Goal: Task Accomplishment & Management: Use online tool/utility

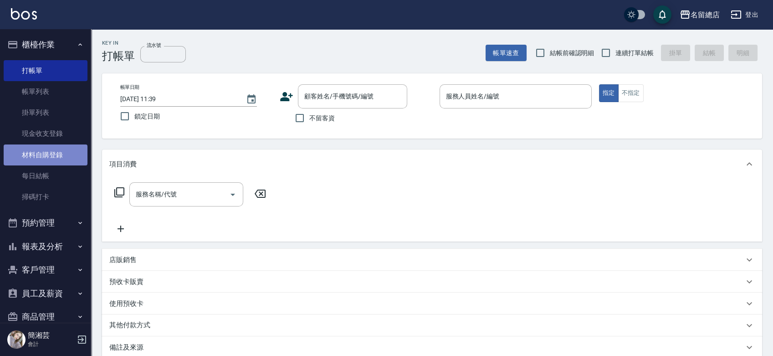
click at [45, 151] on link "材料自購登錄" at bounding box center [46, 154] width 84 height 21
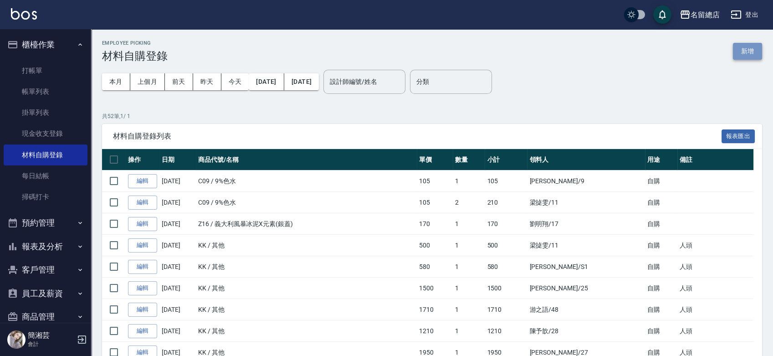
click at [762, 46] on button "新增" at bounding box center [747, 51] width 29 height 17
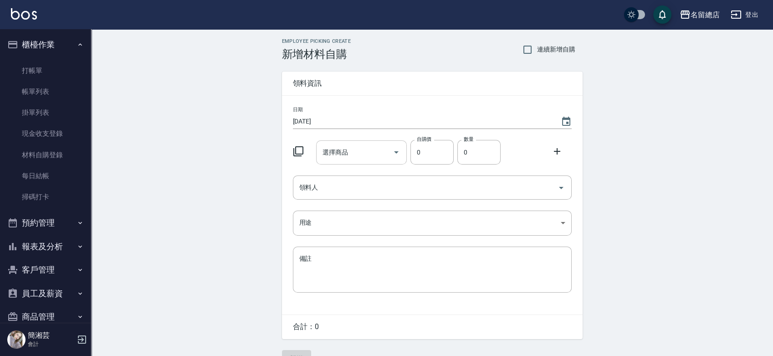
click at [368, 156] on input "選擇商品" at bounding box center [354, 152] width 69 height 16
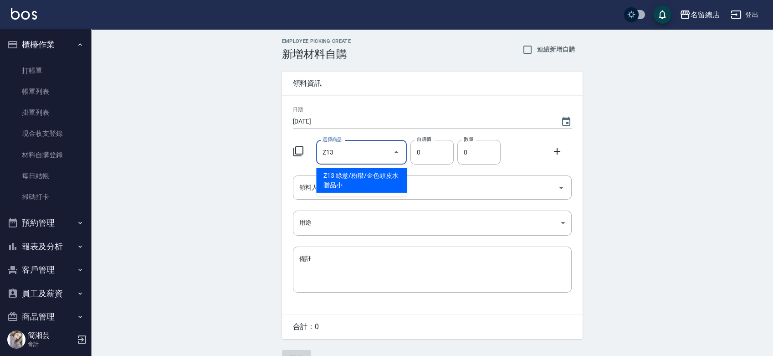
type input "綠意/粉穳/金色頭皮水贈品小"
type input "53"
type input "1"
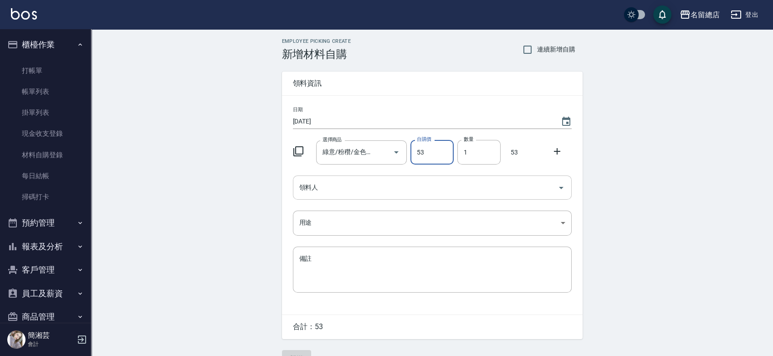
click at [379, 197] on div "領料人" at bounding box center [432, 187] width 279 height 24
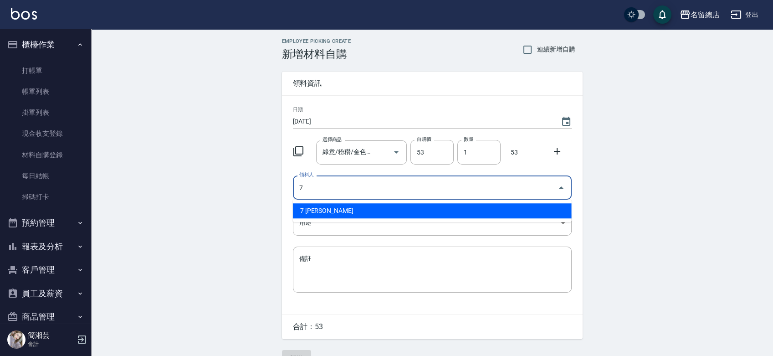
type input "7 [PERSON_NAME]"
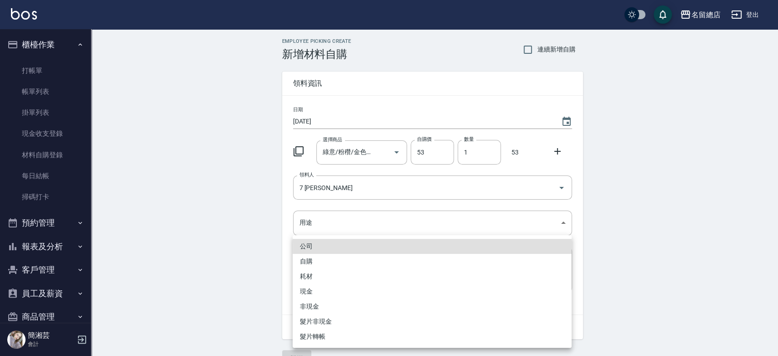
click at [321, 257] on li "自購" at bounding box center [431, 261] width 279 height 15
type input "自購"
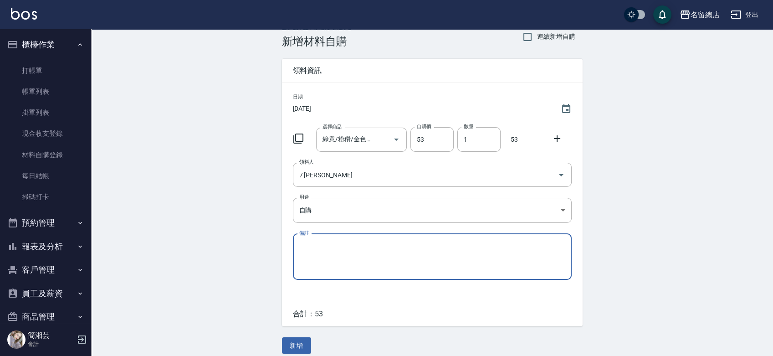
scroll to position [20, 0]
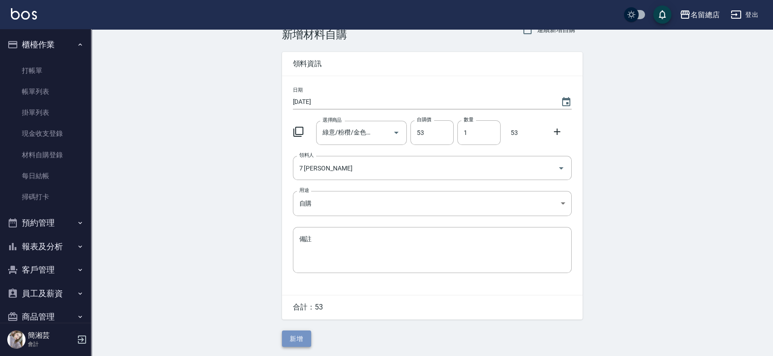
click at [297, 338] on button "新增" at bounding box center [296, 338] width 29 height 17
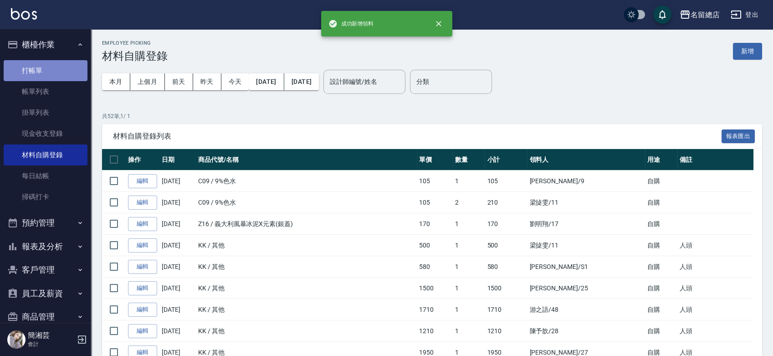
click at [63, 68] on link "打帳單" at bounding box center [46, 70] width 84 height 21
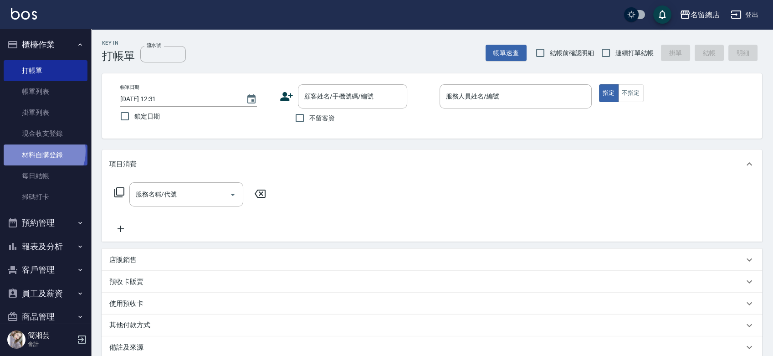
click at [37, 151] on link "材料自購登錄" at bounding box center [46, 154] width 84 height 21
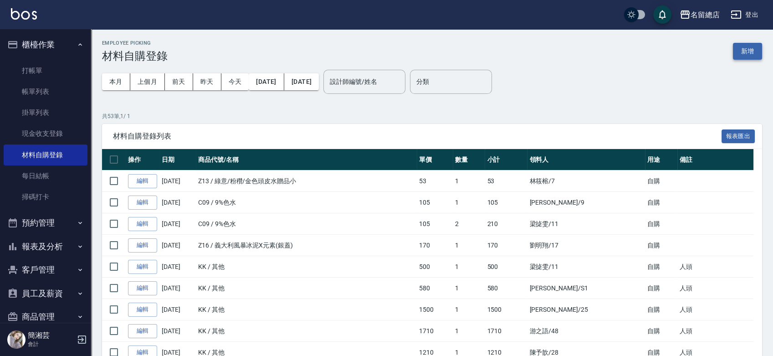
click at [747, 51] on button "新增" at bounding box center [747, 51] width 29 height 17
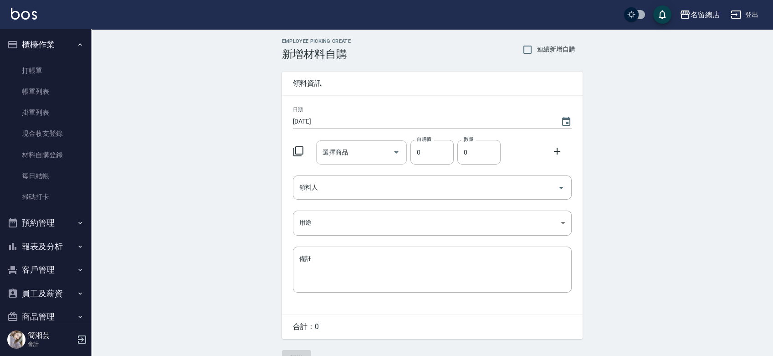
drag, startPoint x: 351, startPoint y: 150, endPoint x: 350, endPoint y: 157, distance: 6.9
click at [351, 150] on input "選擇商品" at bounding box center [354, 152] width 69 height 16
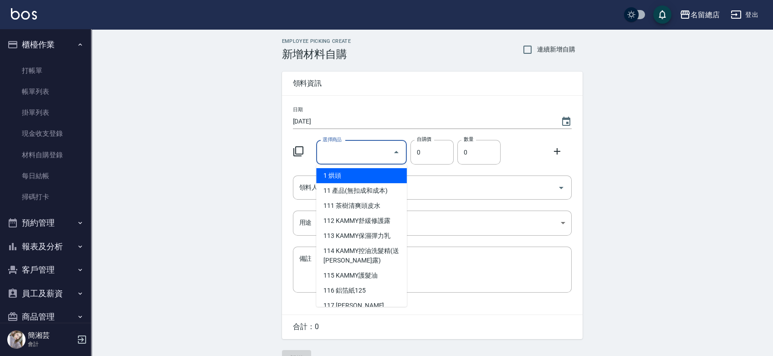
type input "9%色水"
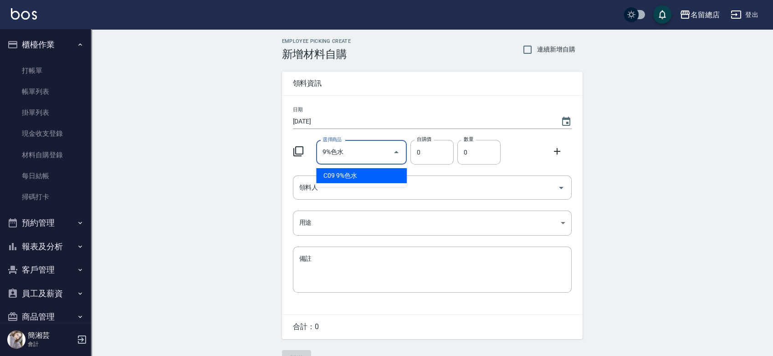
click at [357, 173] on li "C09 9%色水" at bounding box center [361, 175] width 91 height 15
type input "105"
type input "1"
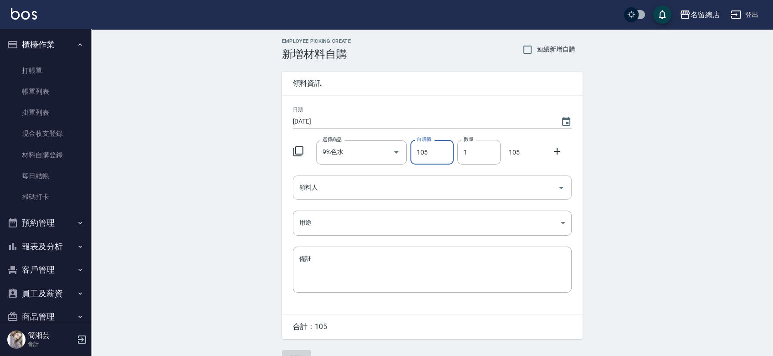
click at [364, 189] on input "領料人" at bounding box center [425, 187] width 257 height 16
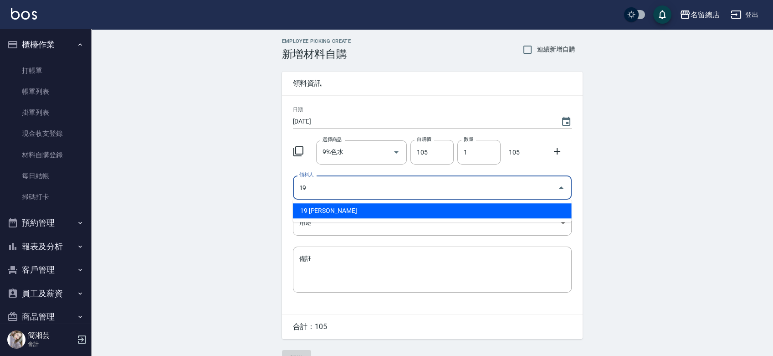
type input "19 [PERSON_NAME]"
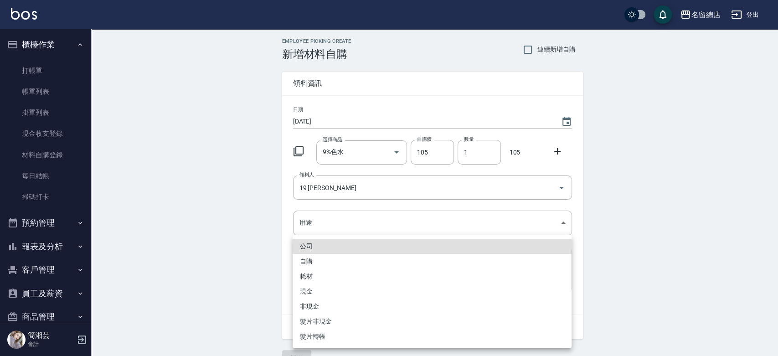
click at [319, 261] on li "自購" at bounding box center [431, 261] width 279 height 15
type input "自購"
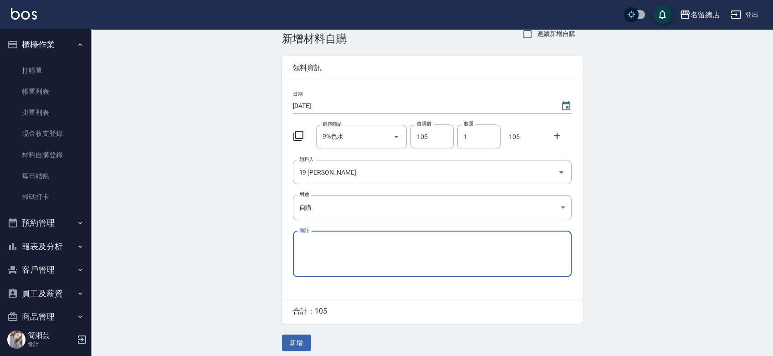
scroll to position [20, 0]
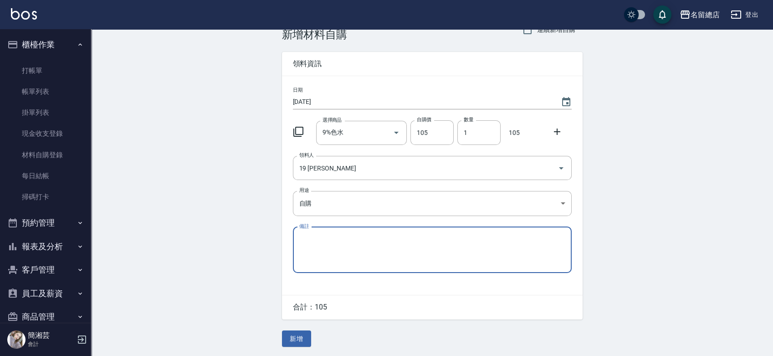
click at [309, 336] on button "新增" at bounding box center [296, 338] width 29 height 17
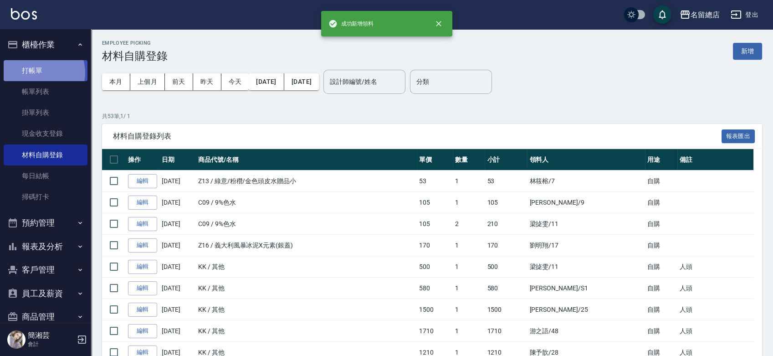
click at [39, 72] on link "打帳單" at bounding box center [46, 70] width 84 height 21
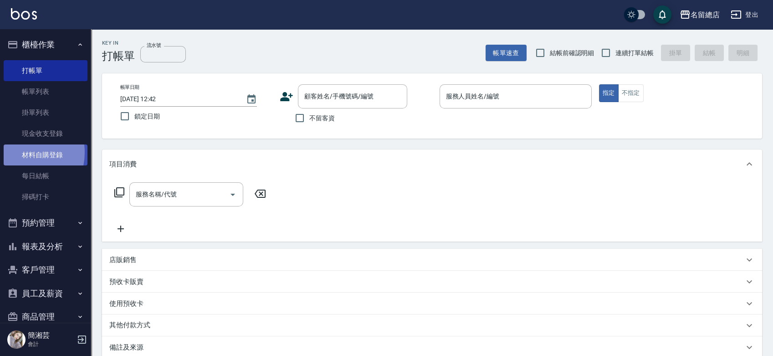
click at [19, 152] on link "材料自購登錄" at bounding box center [46, 154] width 84 height 21
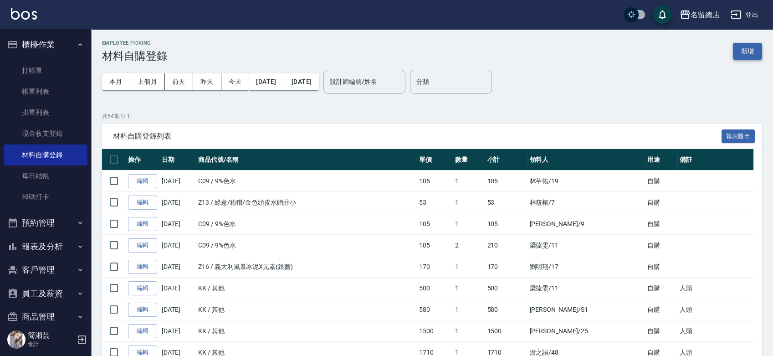
click at [747, 47] on button "新增" at bounding box center [747, 51] width 29 height 17
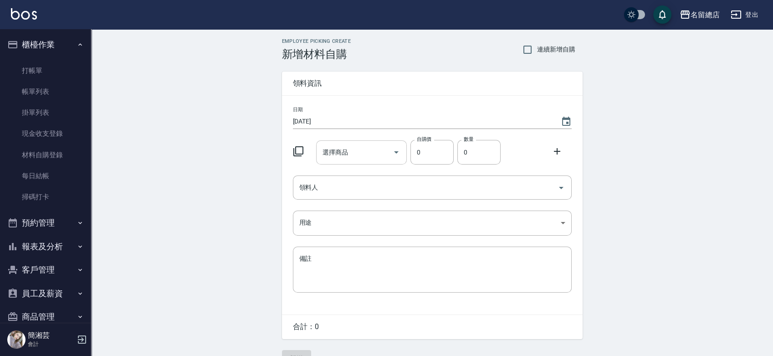
click at [349, 152] on input "選擇商品" at bounding box center [354, 152] width 69 height 16
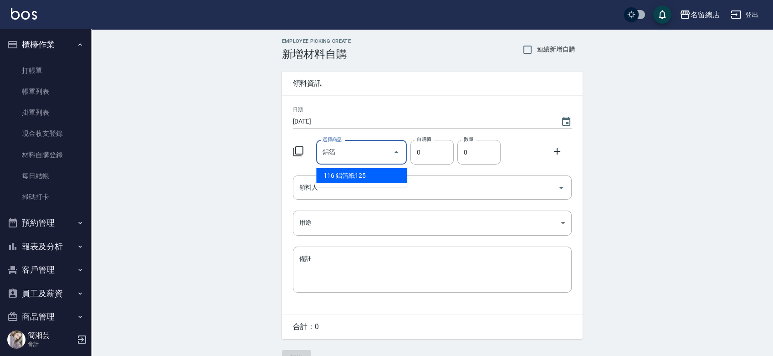
click at [376, 177] on li "116 鋁箔紙125" at bounding box center [361, 175] width 91 height 15
type input "鋁箔紙125"
type input "135"
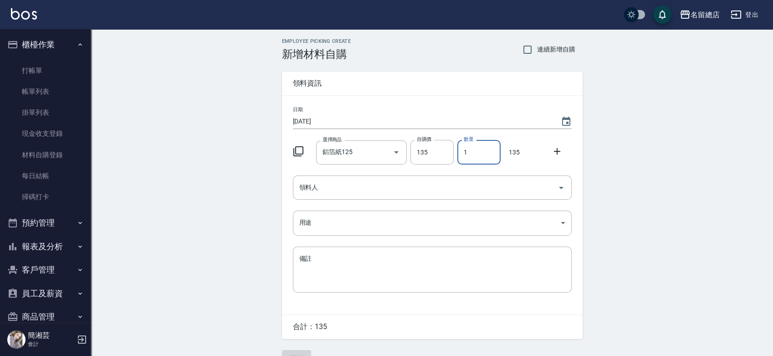
drag, startPoint x: 488, startPoint y: 148, endPoint x: 457, endPoint y: 154, distance: 31.5
click at [457, 154] on input "1" at bounding box center [478, 152] width 43 height 25
type input "4"
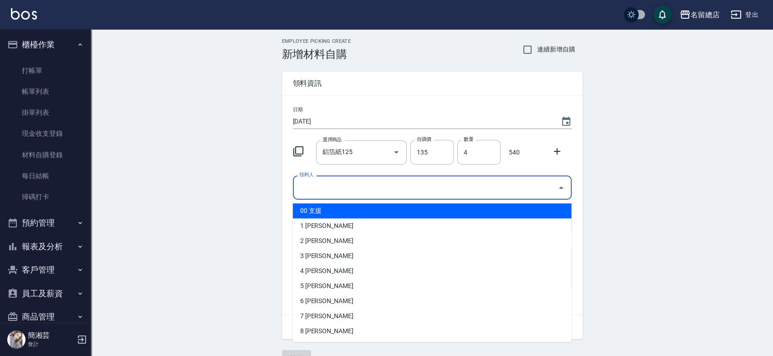
click at [463, 184] on input "領料人" at bounding box center [425, 187] width 257 height 16
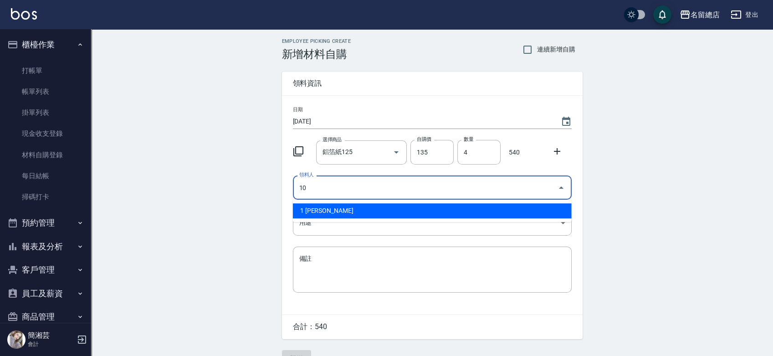
type input "10 [PERSON_NAME]"
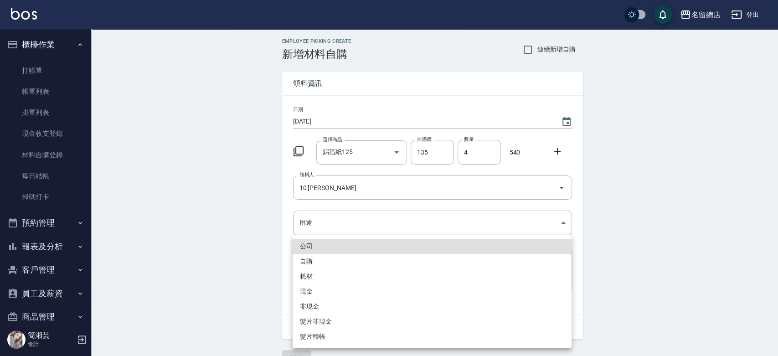
click at [380, 259] on li "自購" at bounding box center [431, 261] width 279 height 15
type input "自購"
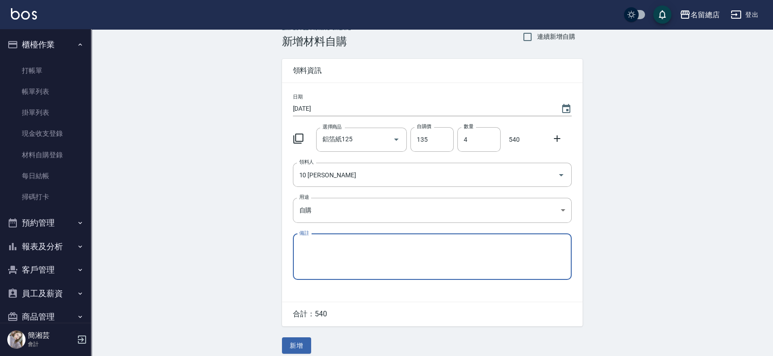
scroll to position [20, 0]
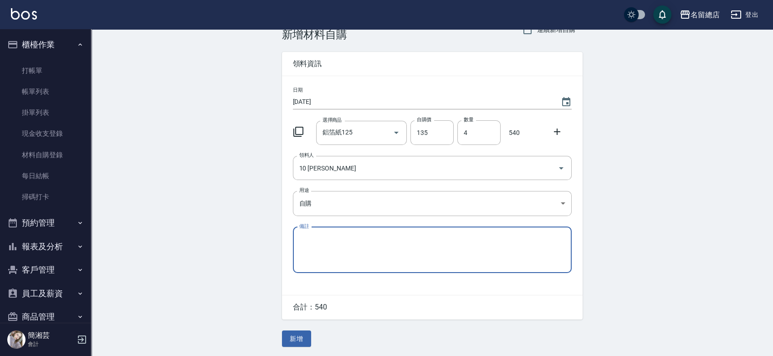
drag, startPoint x: 302, startPoint y: 338, endPoint x: 303, endPoint y: 331, distance: 7.8
click at [303, 338] on button "新增" at bounding box center [296, 338] width 29 height 17
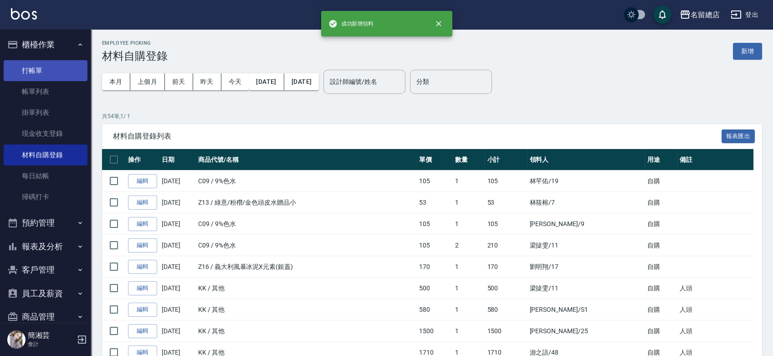
click at [37, 66] on link "打帳單" at bounding box center [46, 70] width 84 height 21
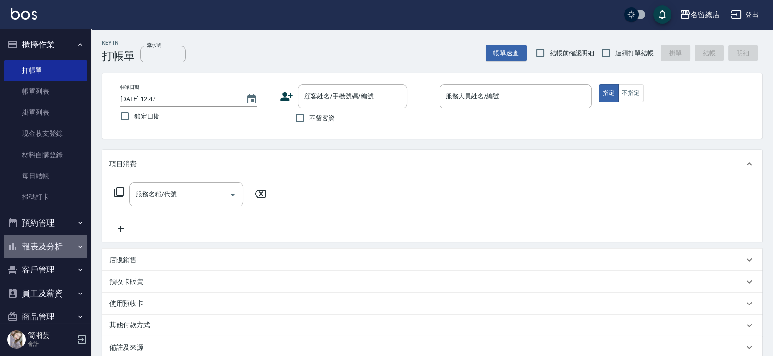
click at [46, 255] on button "報表及分析" at bounding box center [46, 247] width 84 height 24
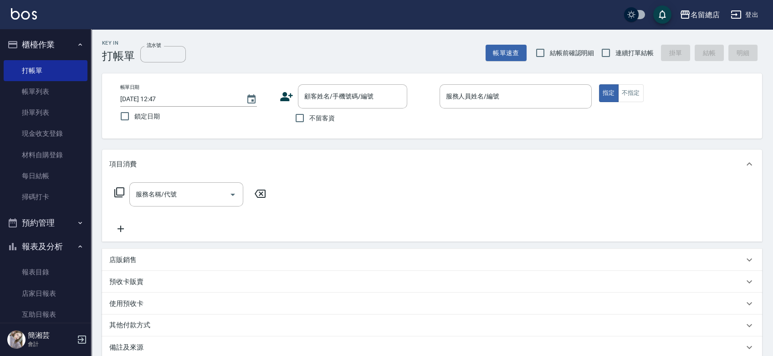
scroll to position [303, 0]
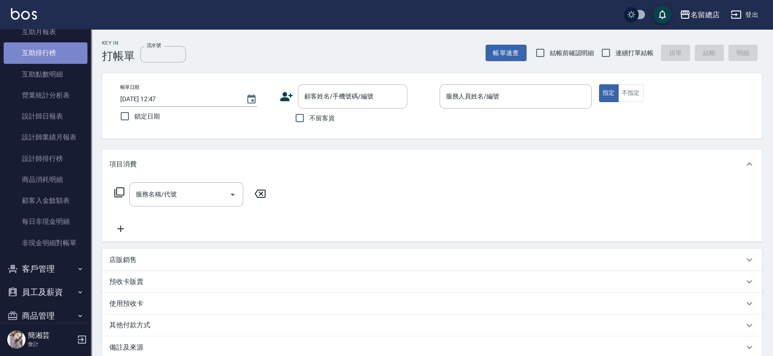
click at [49, 53] on link "互助排行榜" at bounding box center [46, 52] width 84 height 21
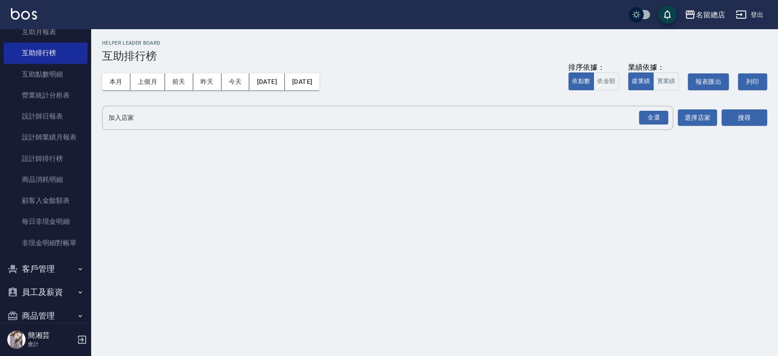
click at [660, 63] on div "業績依據：" at bounding box center [653, 68] width 51 height 10
click at [664, 79] on button "實業績" at bounding box center [666, 81] width 26 height 18
click at [657, 109] on button "全選" at bounding box center [653, 118] width 33 height 18
click at [727, 112] on button "搜尋" at bounding box center [744, 117] width 46 height 17
click at [660, 115] on div "全選" at bounding box center [653, 118] width 29 height 14
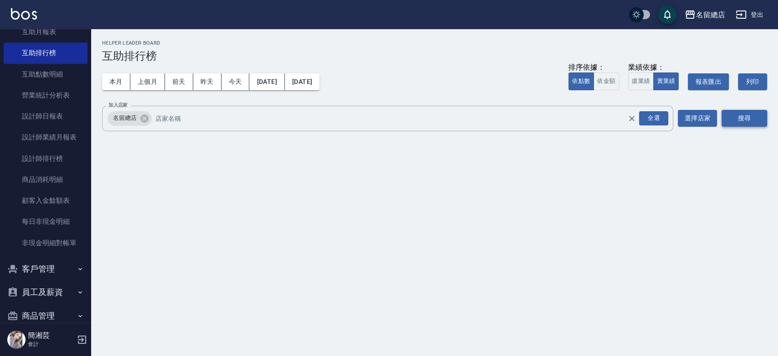
click at [751, 109] on div "搜尋" at bounding box center [744, 119] width 46 height 26
click at [743, 115] on button "搜尋" at bounding box center [744, 118] width 46 height 17
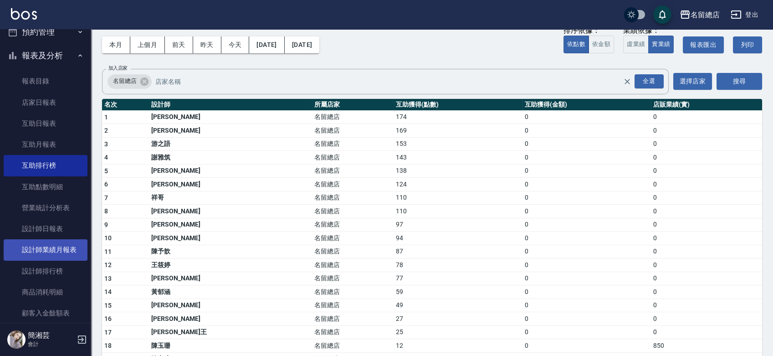
scroll to position [202, 0]
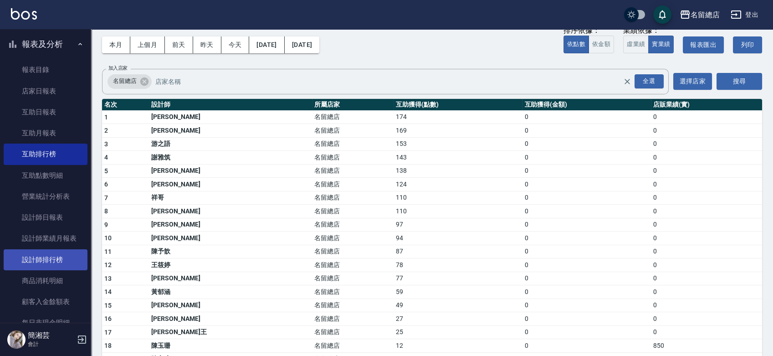
click at [55, 258] on link "設計師排行榜" at bounding box center [46, 259] width 84 height 21
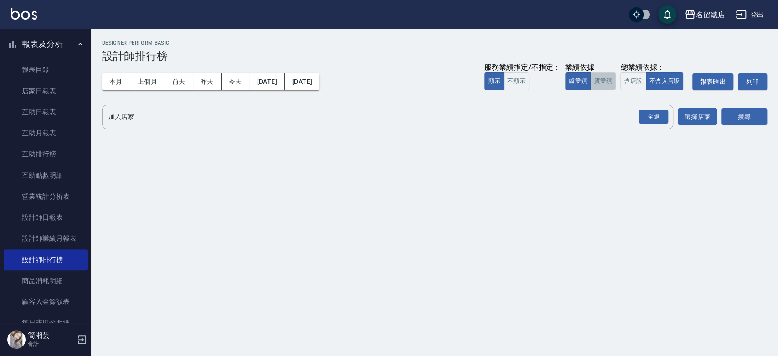
click at [596, 84] on button "實業績" at bounding box center [603, 81] width 26 height 18
click at [663, 121] on div "全選" at bounding box center [653, 117] width 29 height 14
click at [745, 114] on button "搜尋" at bounding box center [744, 117] width 46 height 17
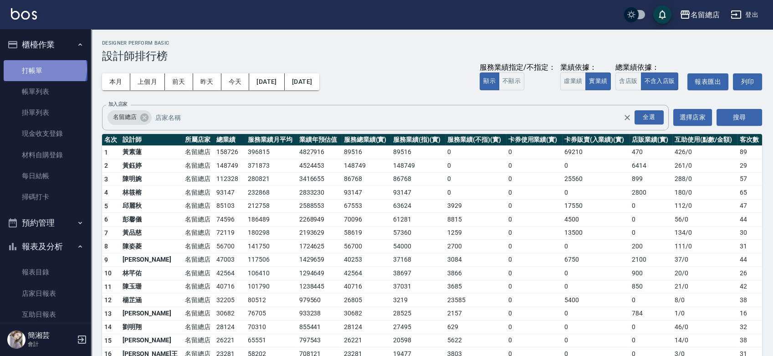
click at [44, 69] on link "打帳單" at bounding box center [46, 70] width 84 height 21
